Goal: Task Accomplishment & Management: Use online tool/utility

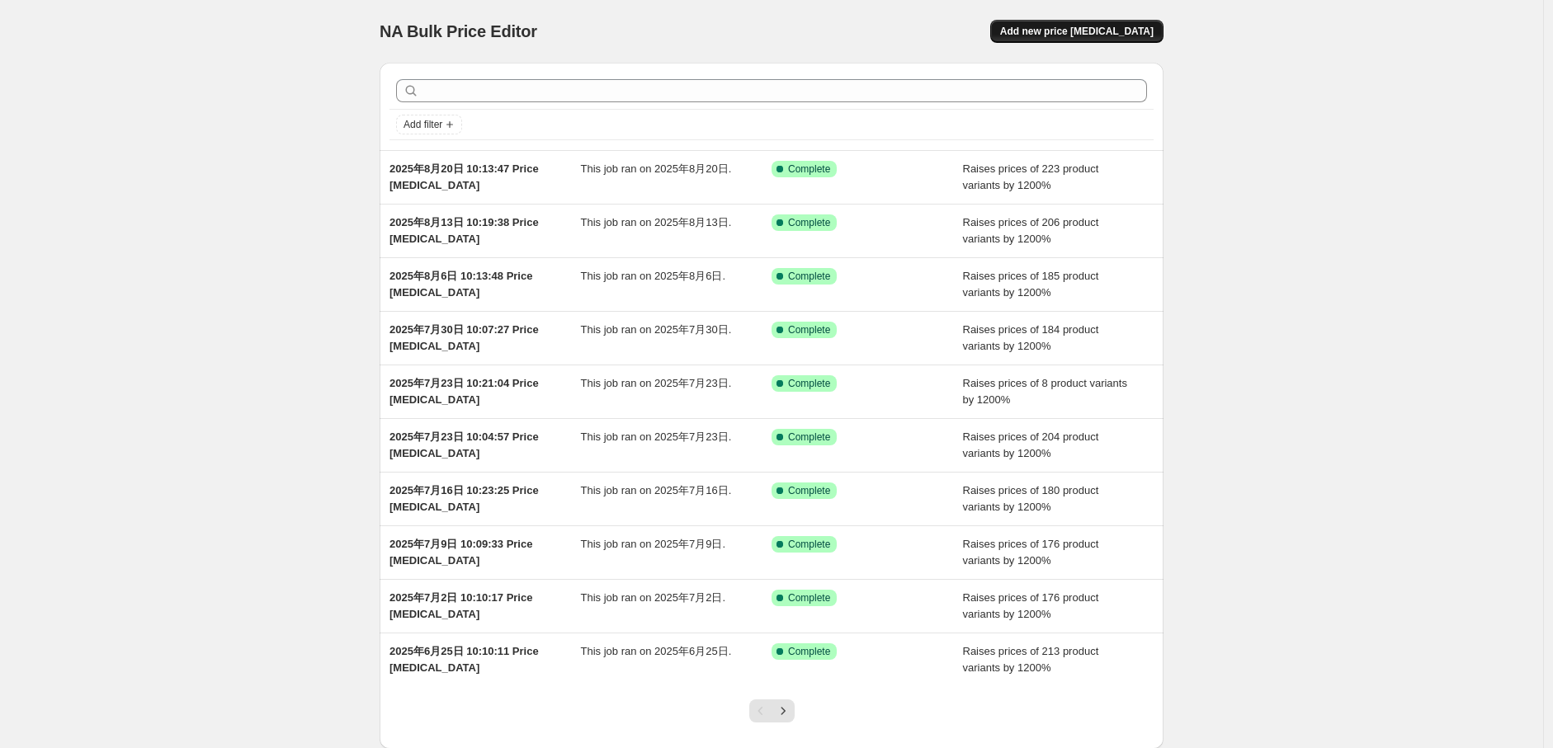
click at [1135, 34] on span "Add new price [MEDICAL_DATA]" at bounding box center [1076, 31] width 153 height 13
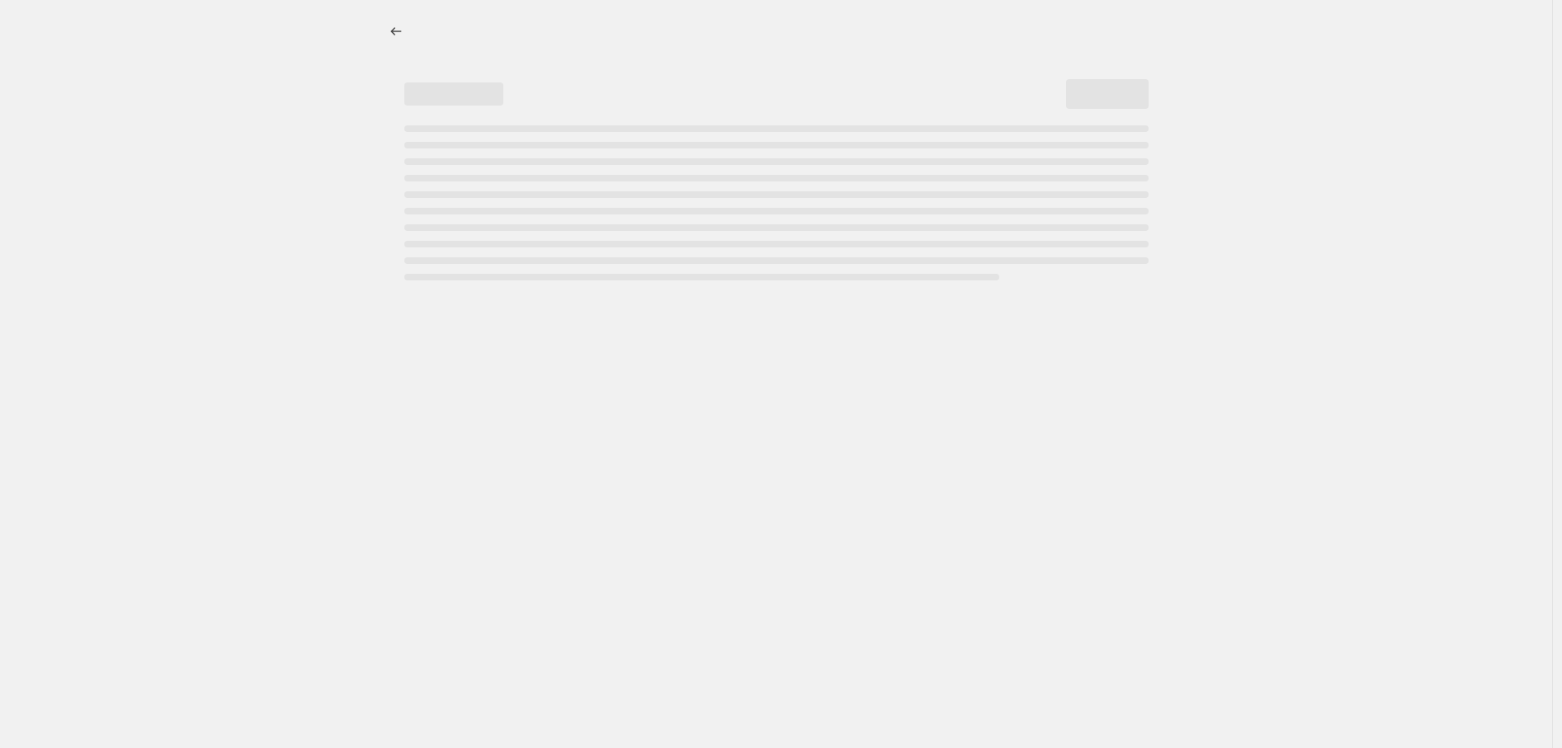
select select "percentage"
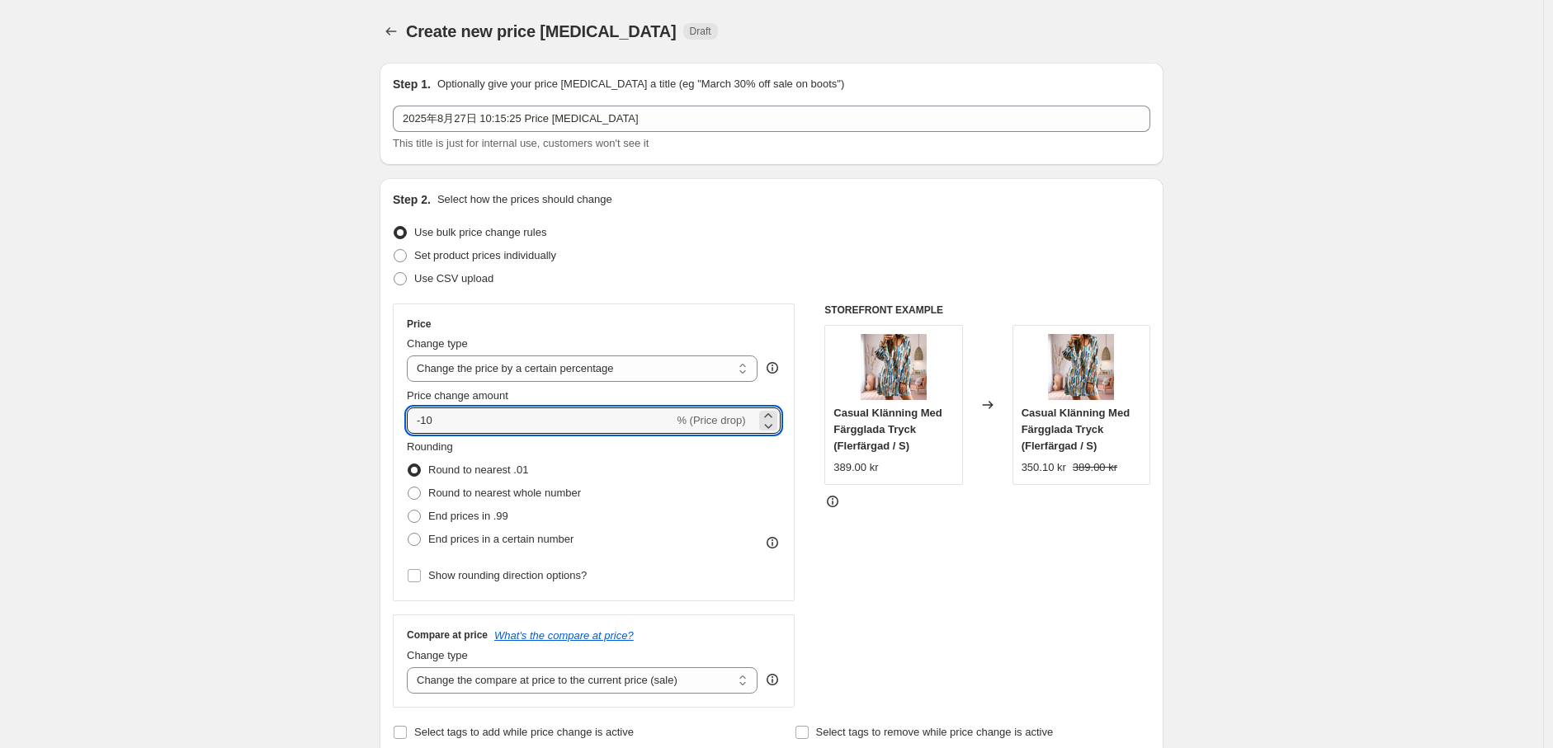
drag, startPoint x: 451, startPoint y: 427, endPoint x: 299, endPoint y: 422, distance: 151.9
type input "1200"
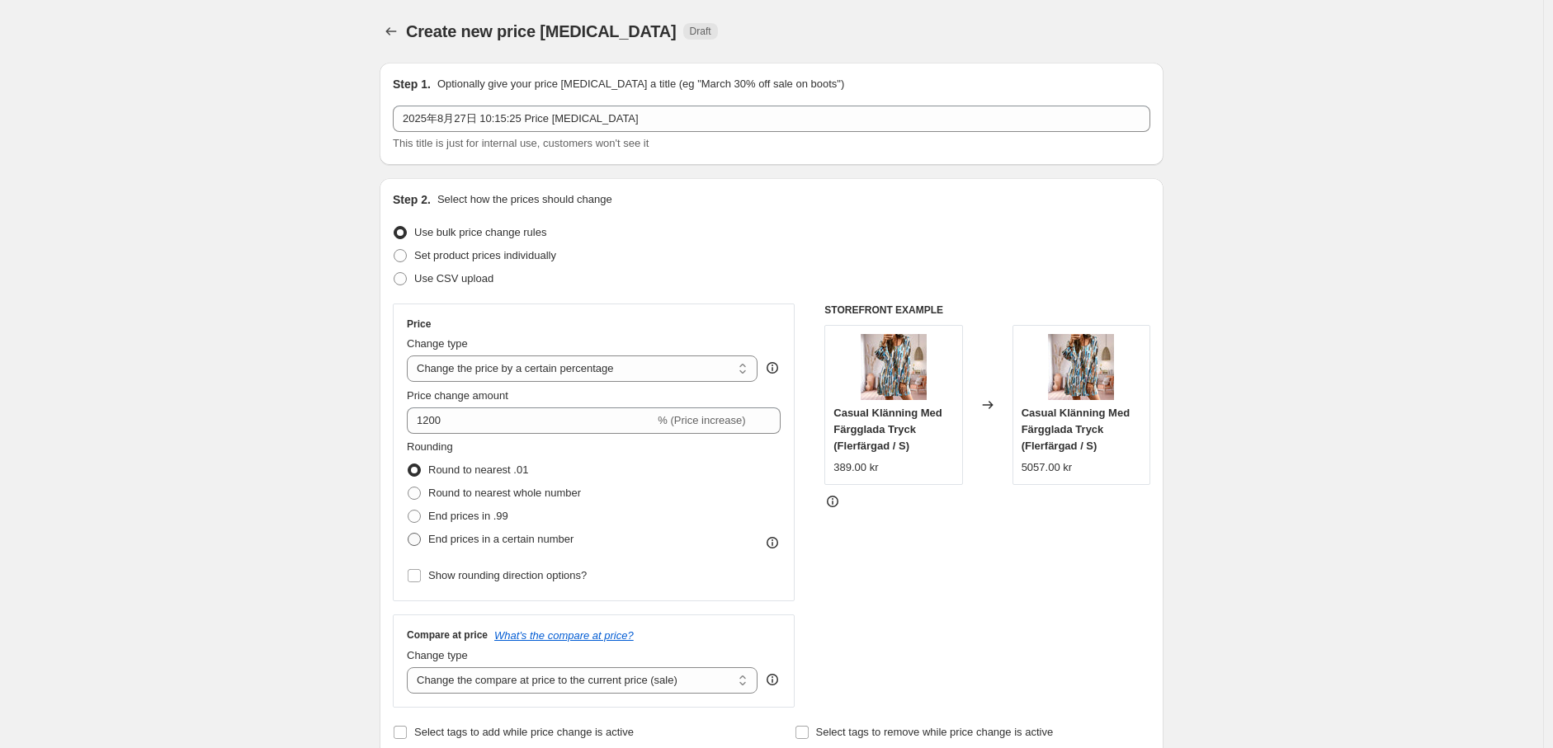
click at [417, 533] on span at bounding box center [414, 539] width 13 height 13
click at [408, 533] on input "End prices in a certain number" at bounding box center [408, 533] width 1 height 1
radio input "true"
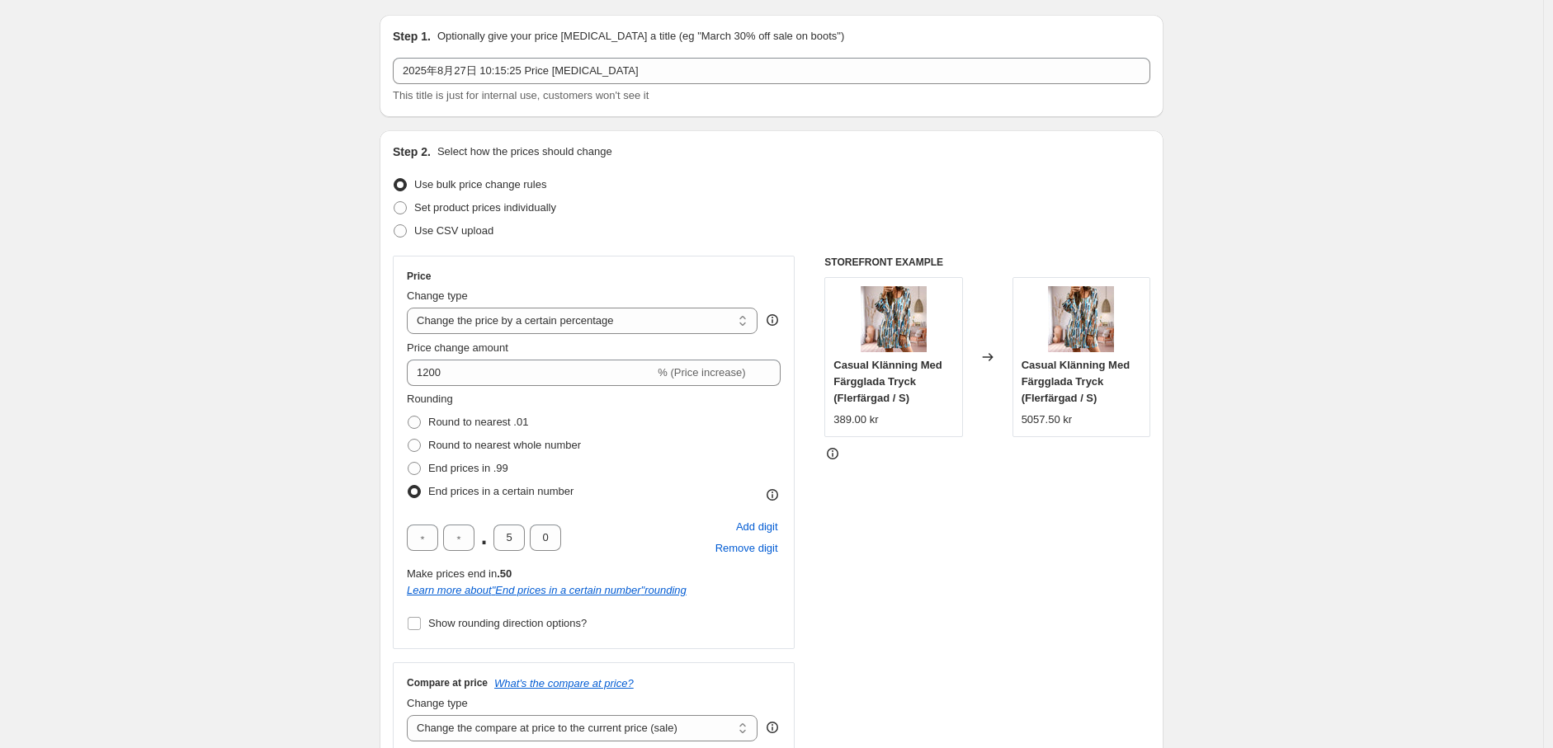
scroll to position [92, 0]
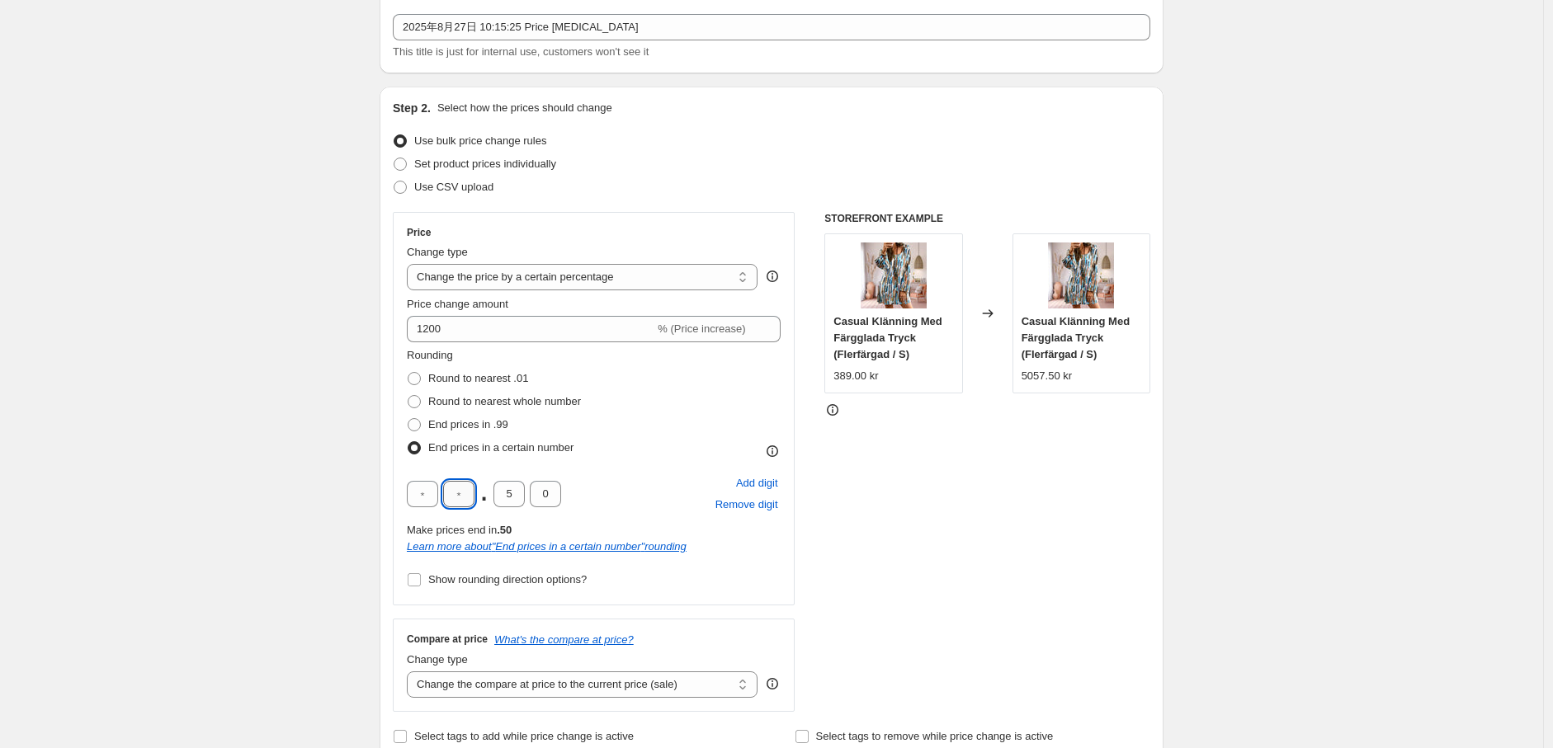
click at [464, 495] on input "text" at bounding box center [458, 494] width 31 height 26
type input "9"
drag, startPoint x: 517, startPoint y: 497, endPoint x: 498, endPoint y: 496, distance: 19.0
click at [496, 495] on input "5" at bounding box center [508, 494] width 31 height 26
type input "0"
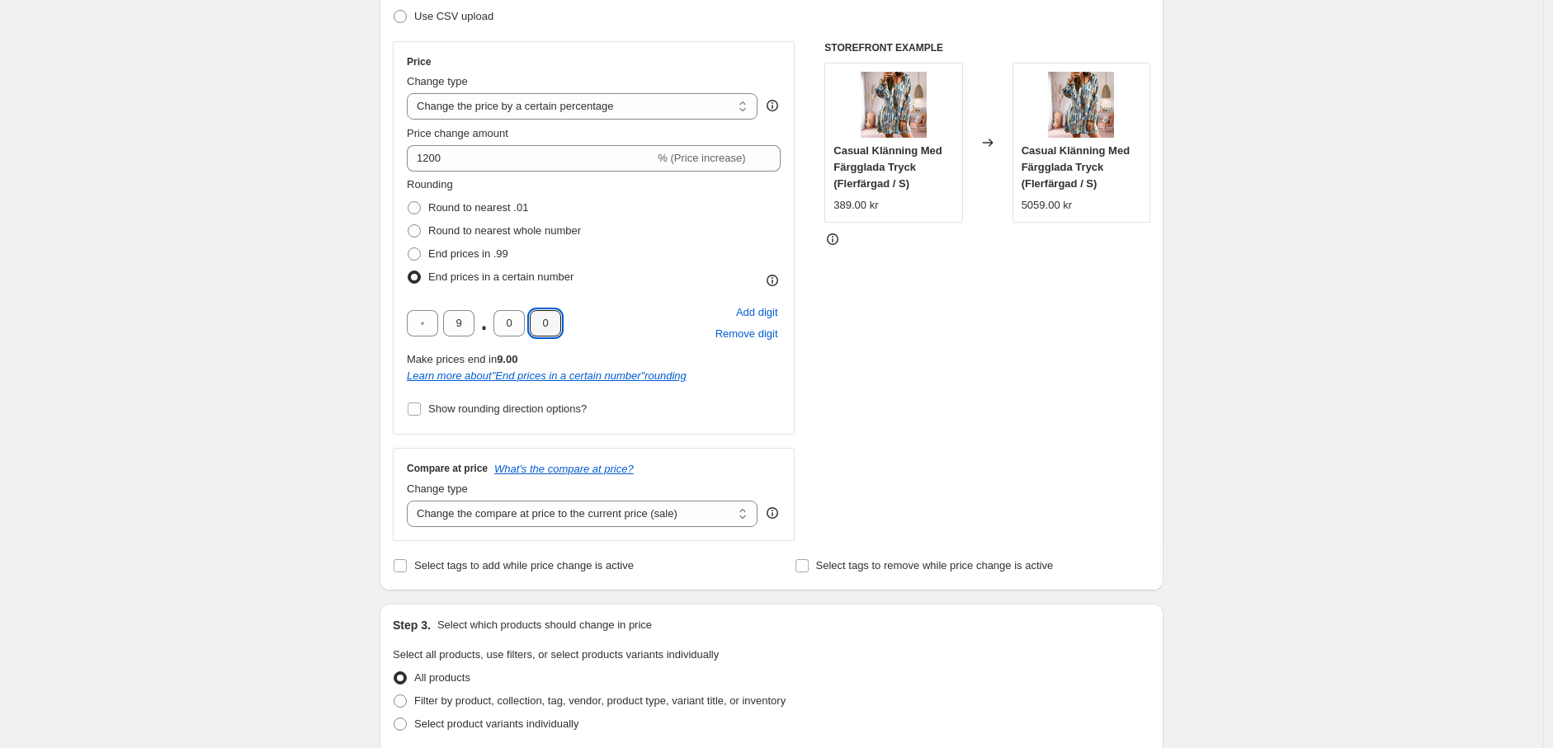
scroll to position [275, 0]
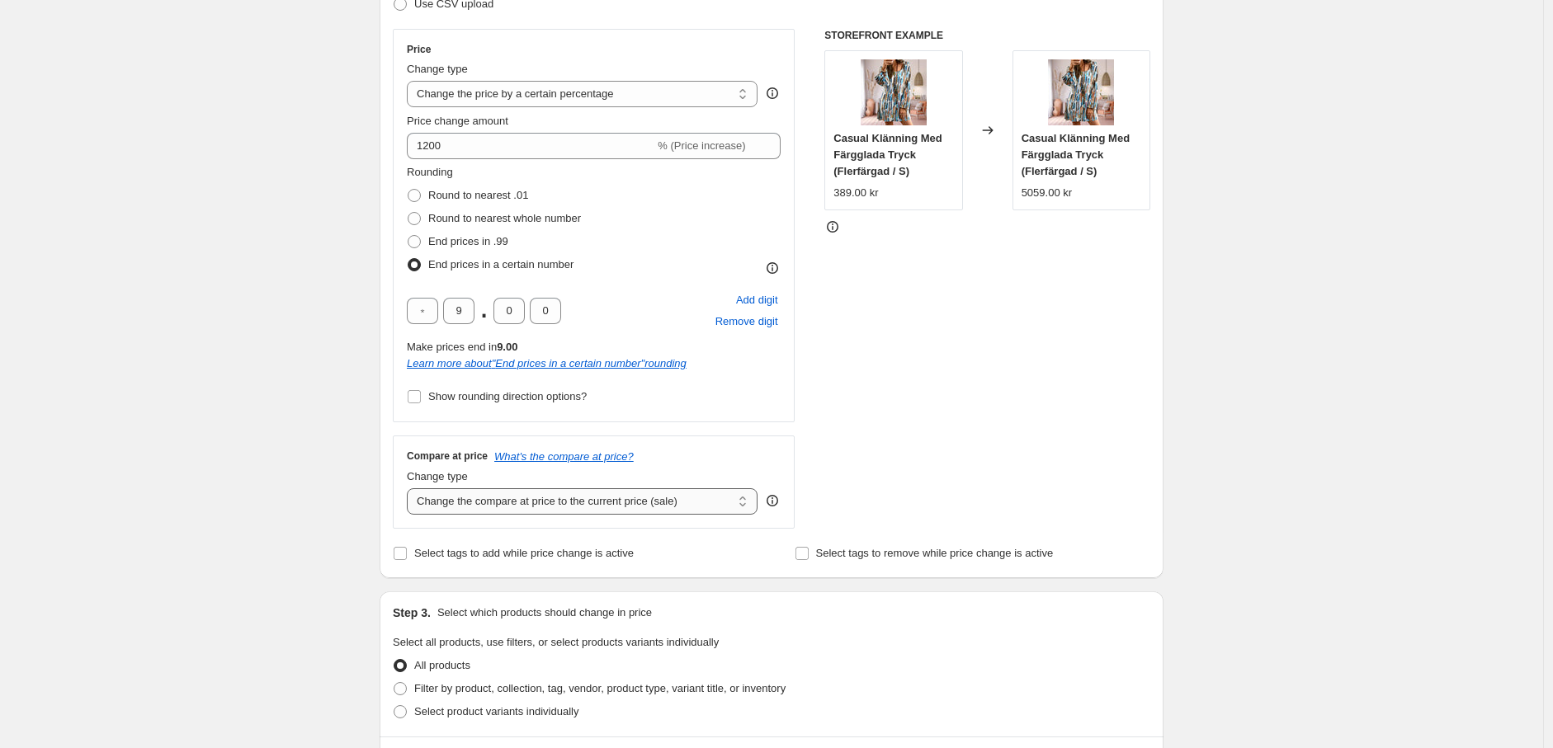
click at [520, 500] on select "Change the compare at price to the current price (sale) Change the compare at p…" at bounding box center [582, 501] width 351 height 26
select select "remove"
click at [411, 488] on select "Change the compare at price to the current price (sale) Change the compare at p…" at bounding box center [582, 501] width 351 height 26
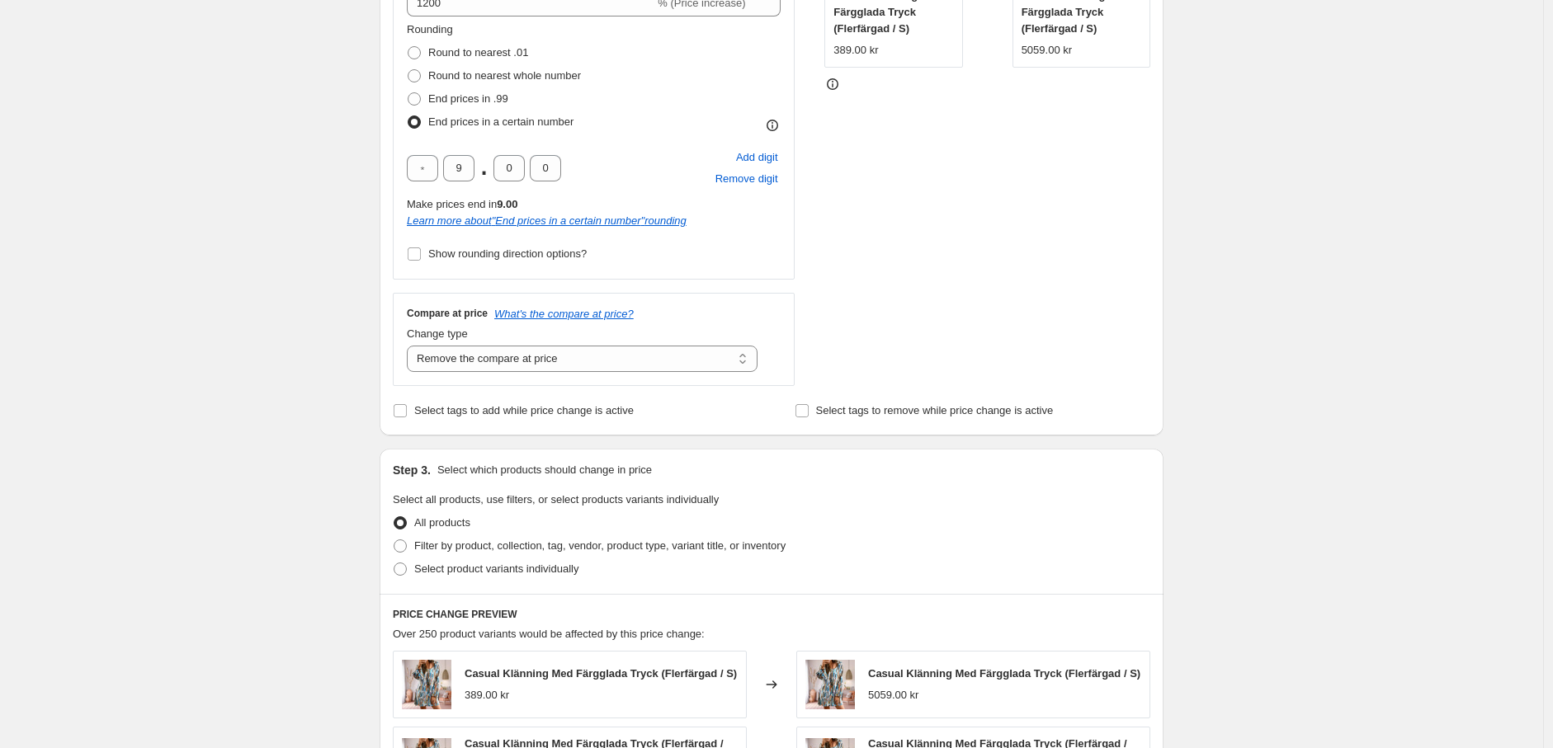
scroll to position [641, 0]
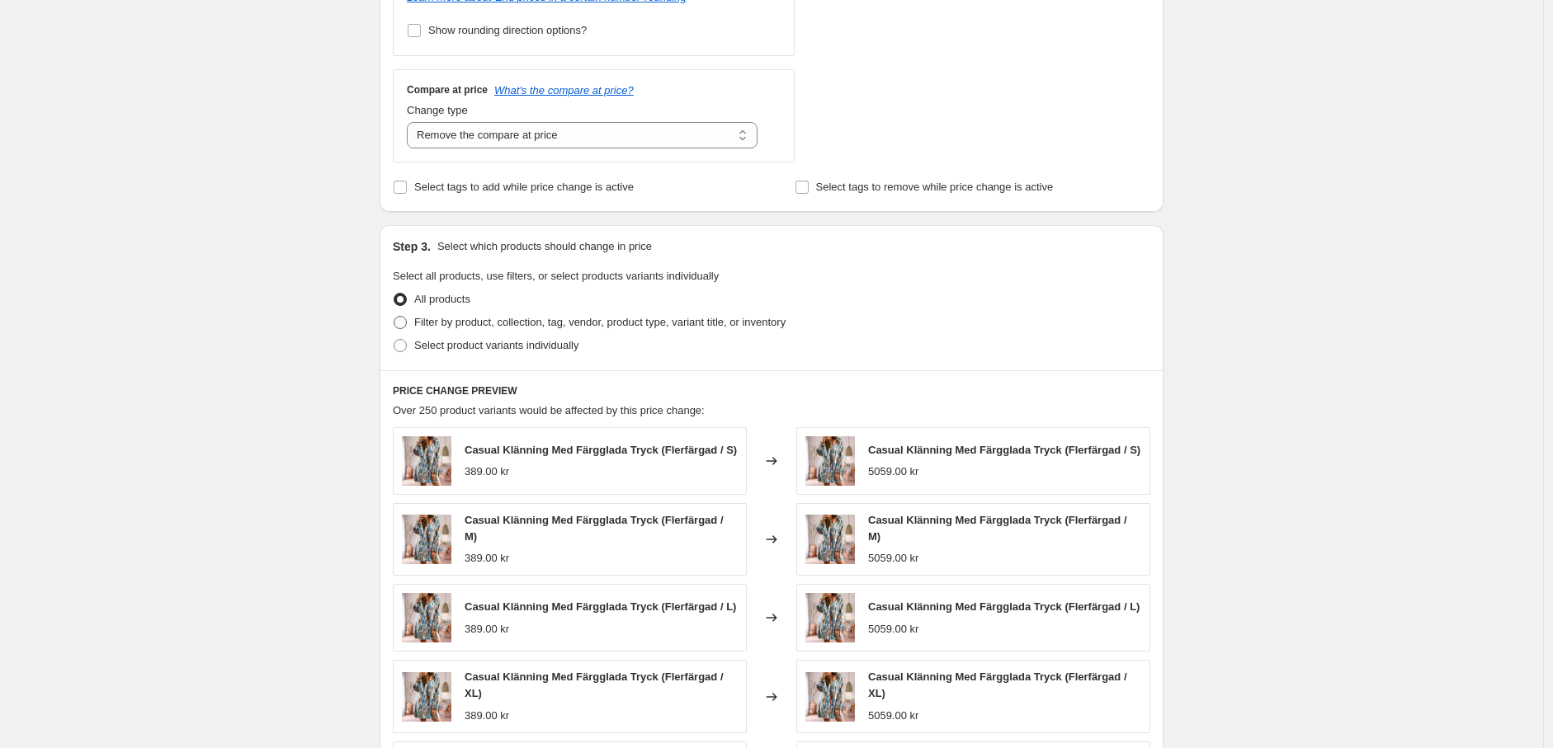
click at [403, 323] on span at bounding box center [400, 322] width 13 height 13
click at [394, 317] on input "Filter by product, collection, tag, vendor, product type, variant title, or inv…" at bounding box center [394, 316] width 1 height 1
radio input "true"
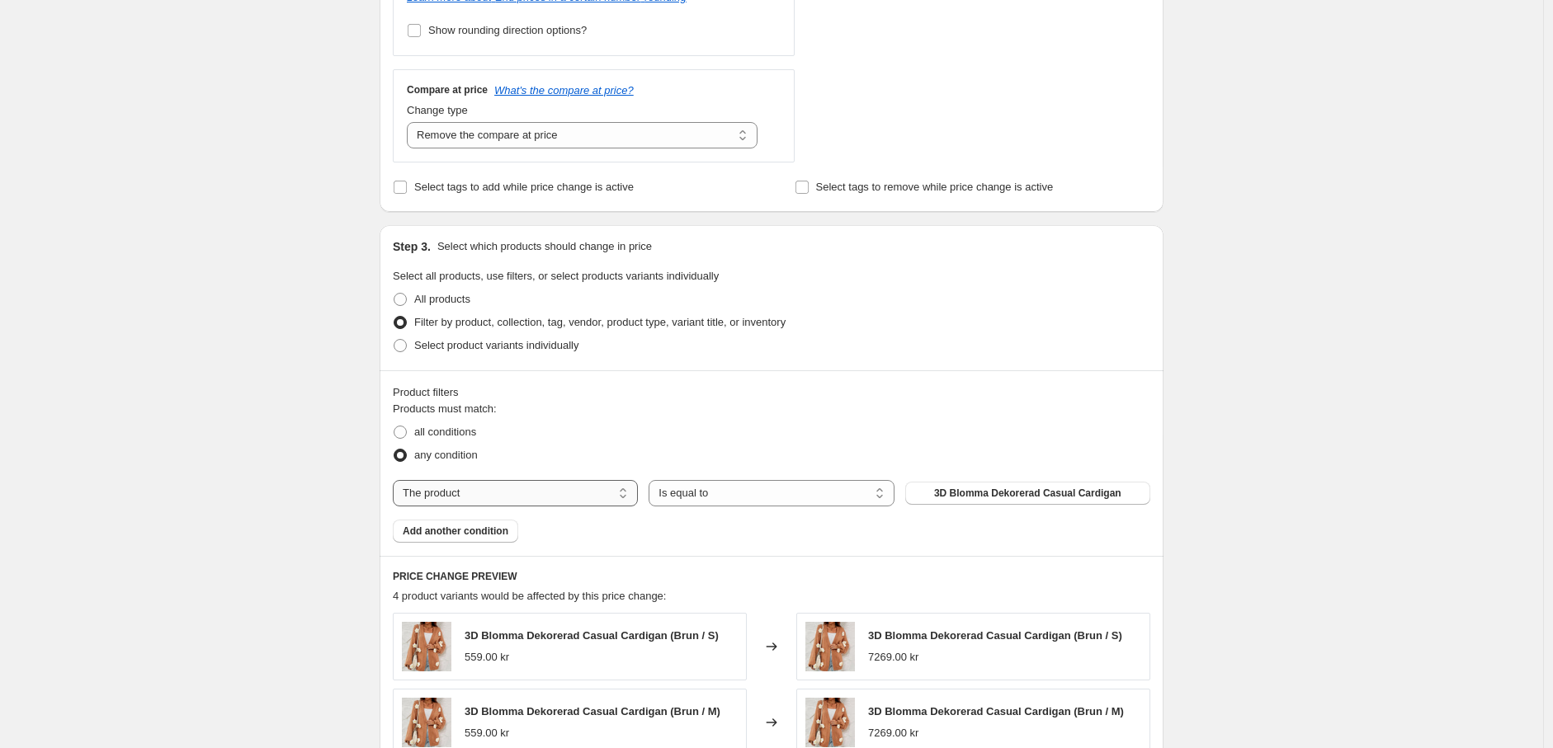
click at [539, 488] on select "The product The product's collection The product's tag The product's vendor The…" at bounding box center [515, 493] width 245 height 26
select select "tag"
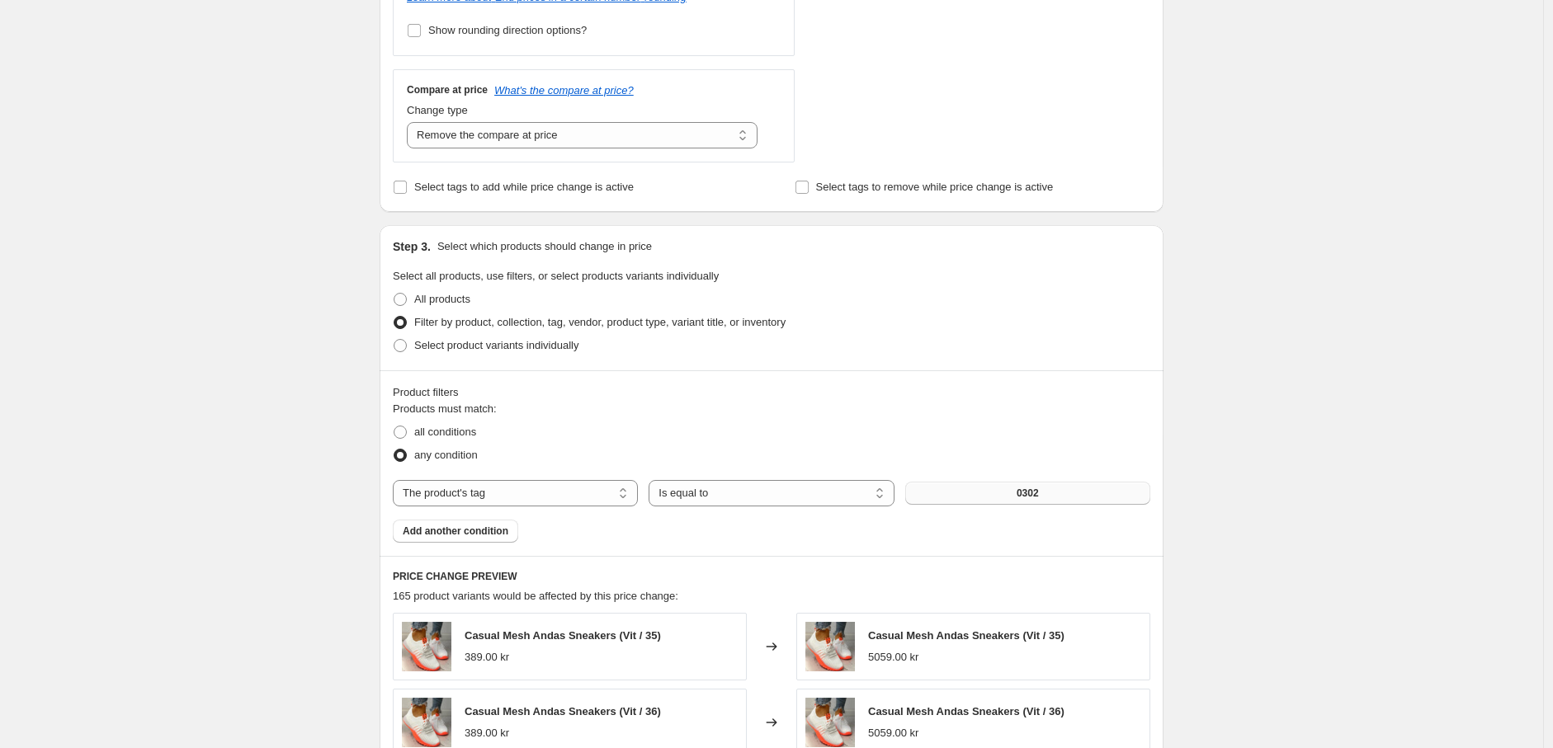
click at [1058, 488] on button "0302" at bounding box center [1027, 493] width 245 height 23
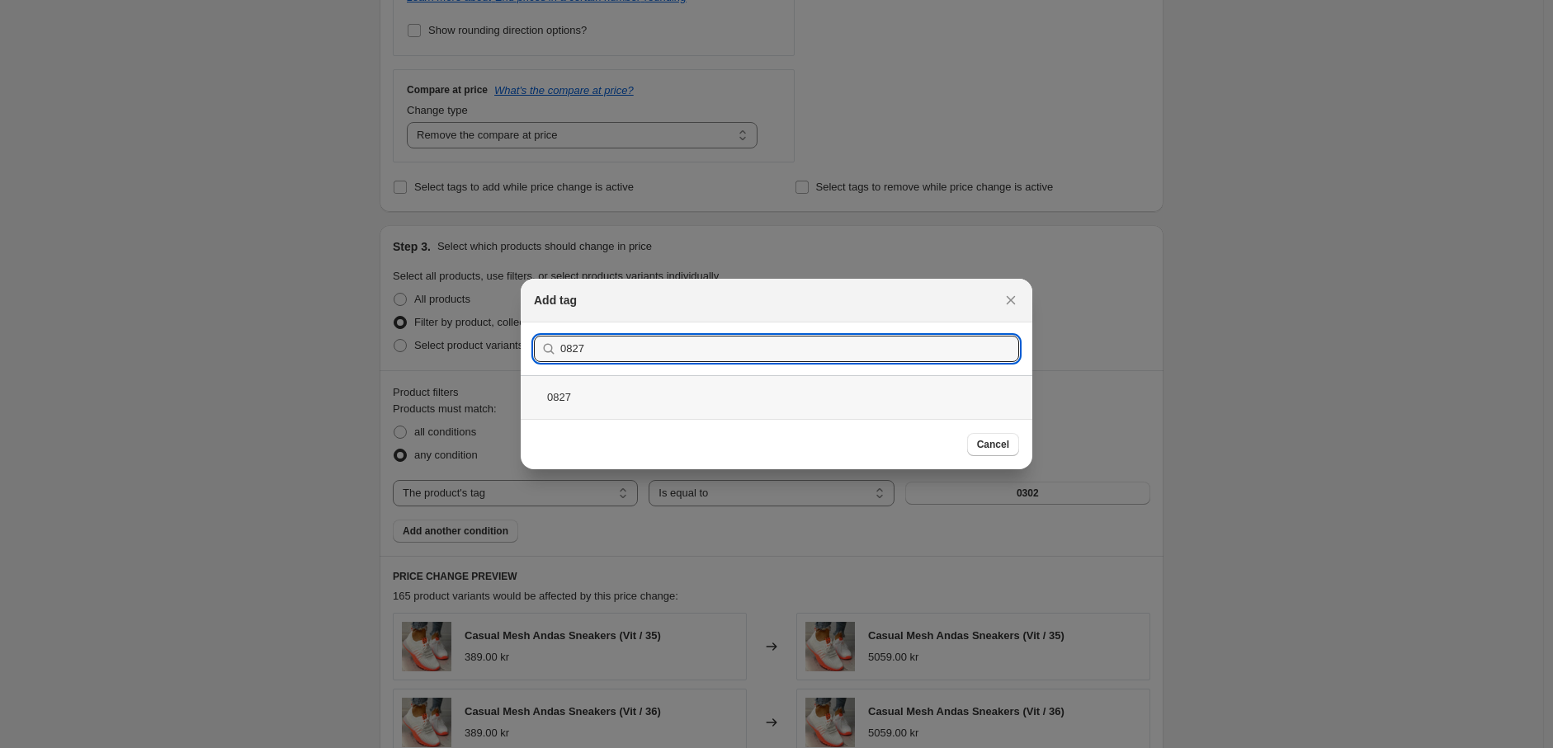
type input "0827"
click at [620, 401] on div "0827" at bounding box center [777, 397] width 512 height 44
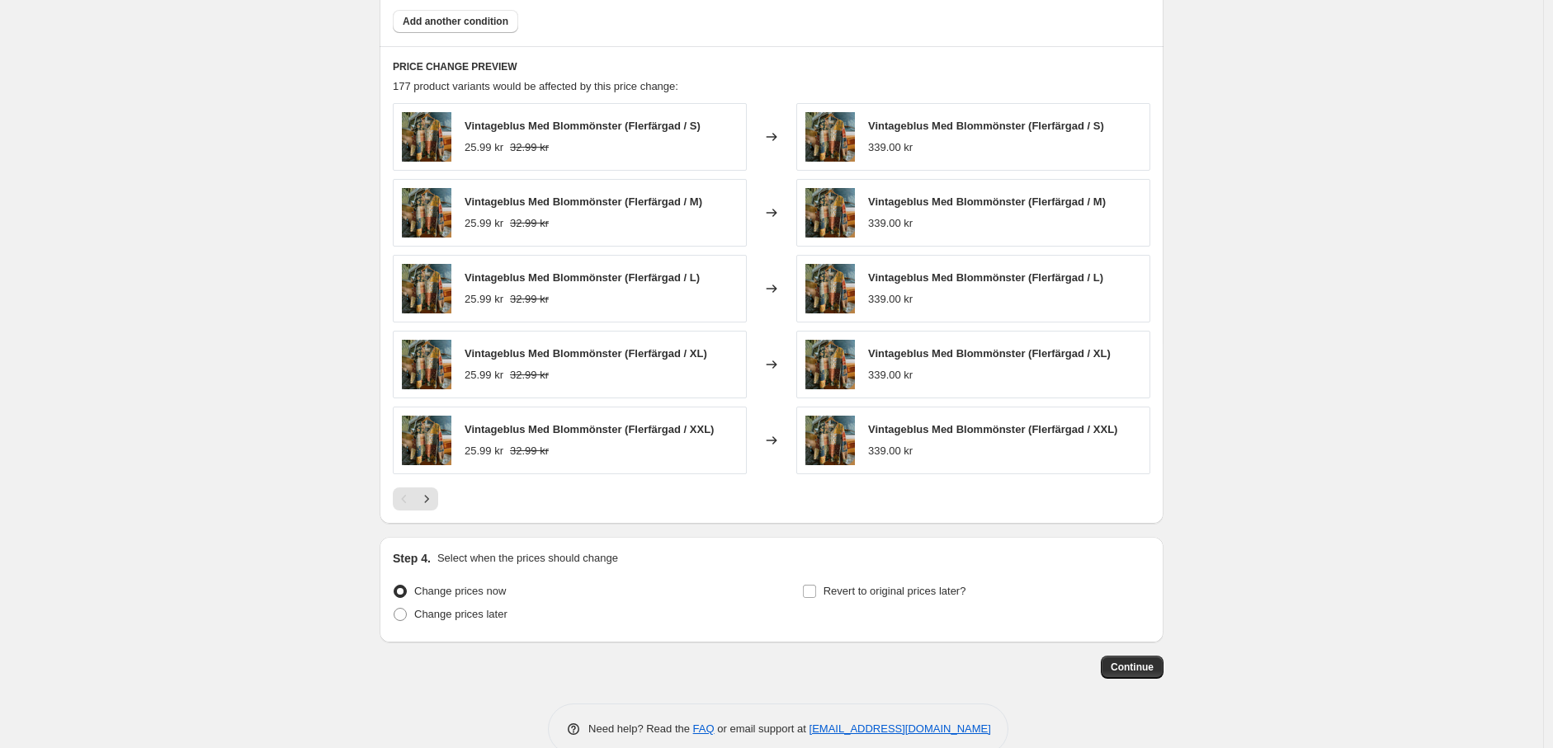
scroll to position [1184, 0]
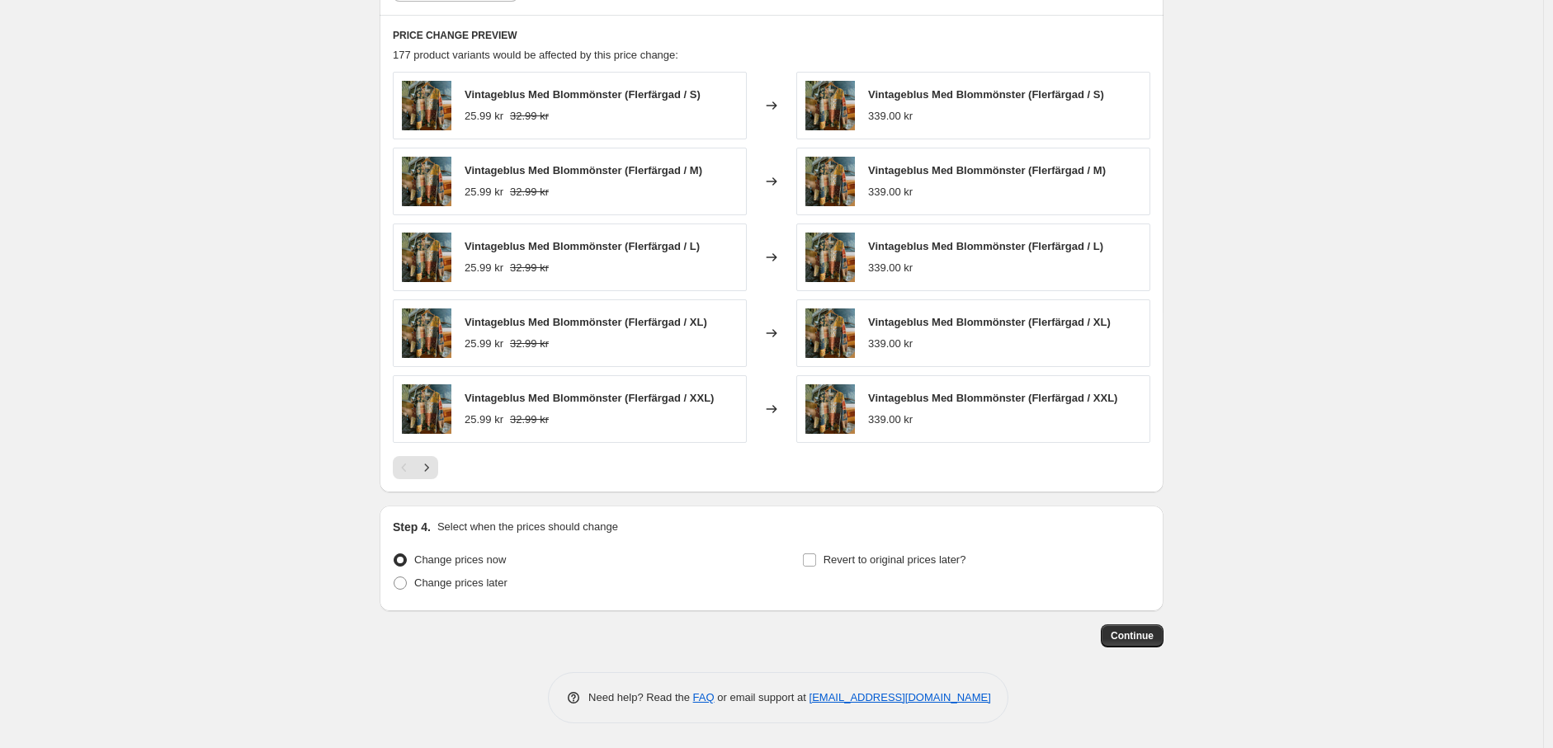
click at [1098, 630] on div "Continue" at bounding box center [772, 636] width 784 height 23
click at [1153, 637] on span "Continue" at bounding box center [1131, 635] width 43 height 13
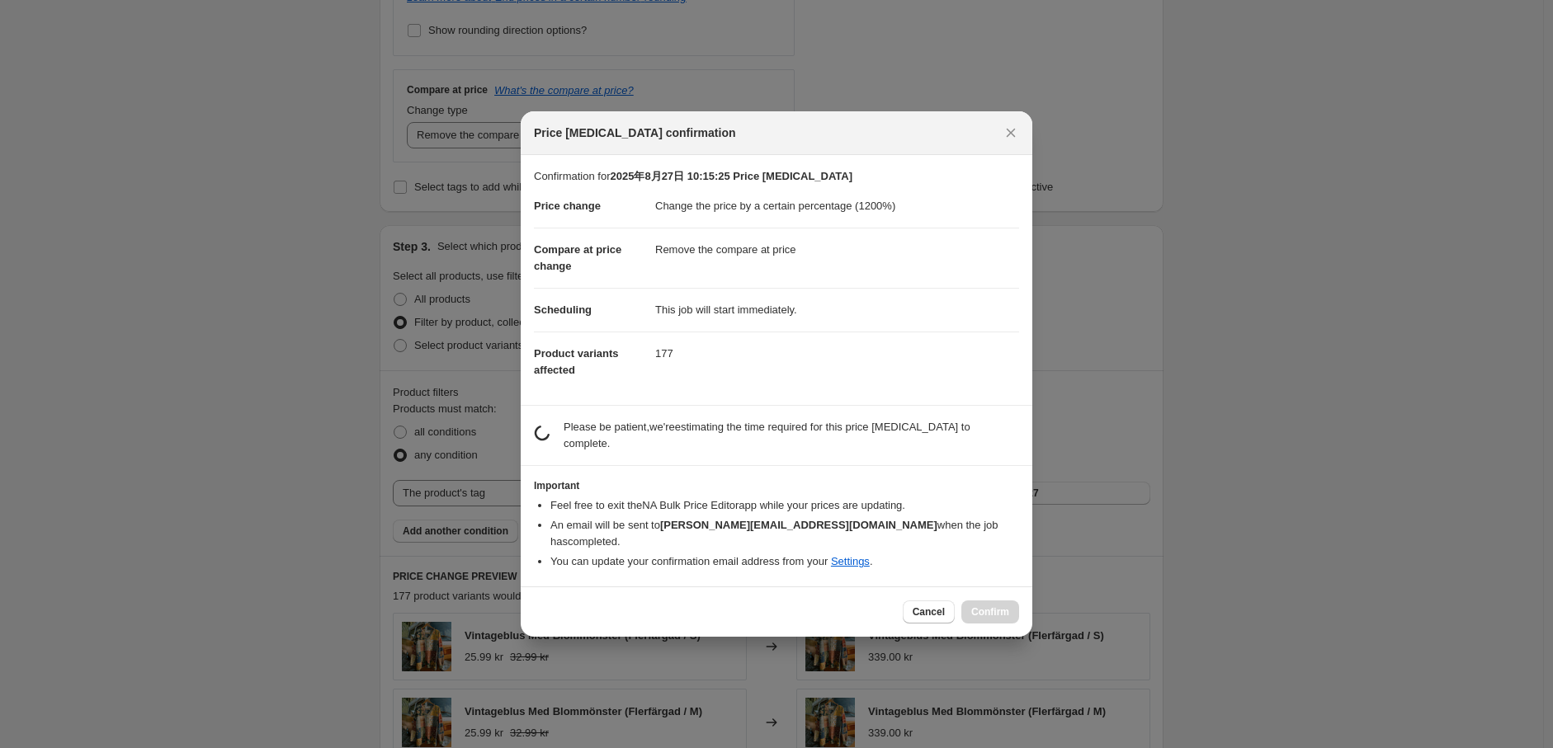
scroll to position [0, 0]
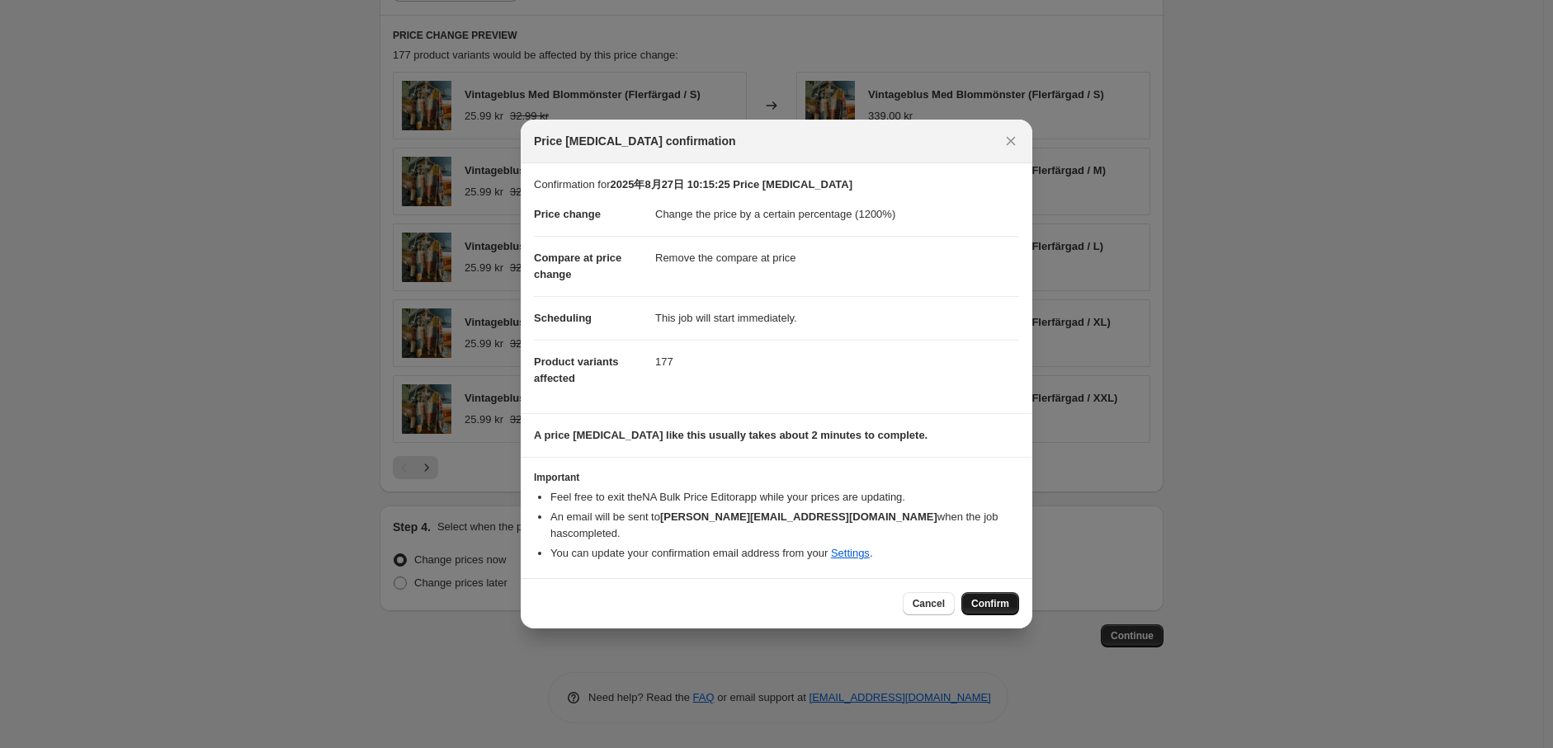
click at [993, 597] on span "Confirm" at bounding box center [990, 603] width 38 height 13
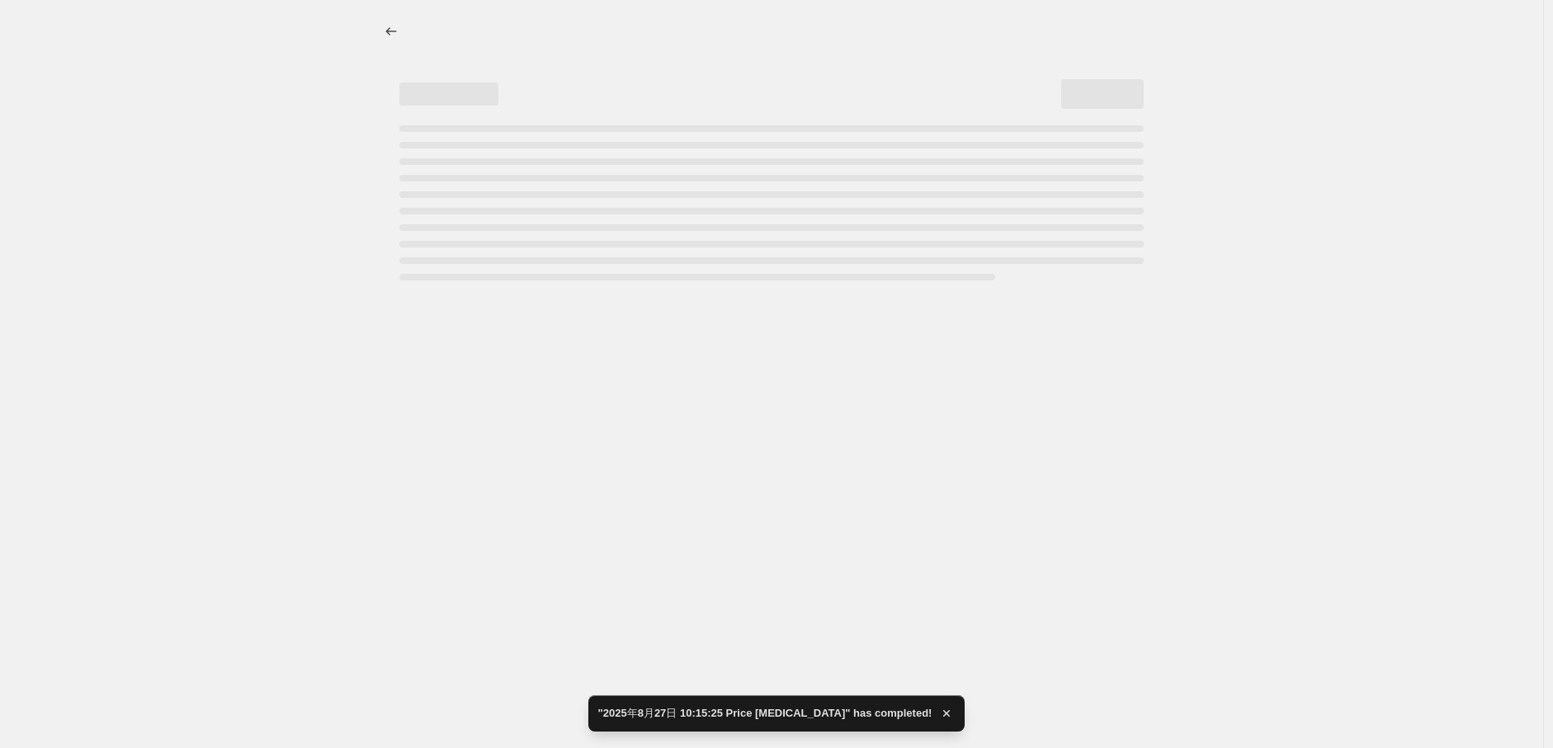
select select "percentage"
select select "remove"
select select "tag"
